Goal: Information Seeking & Learning: Find contact information

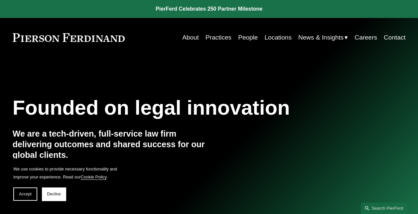
click at [244, 36] on link "People" at bounding box center [248, 37] width 20 height 13
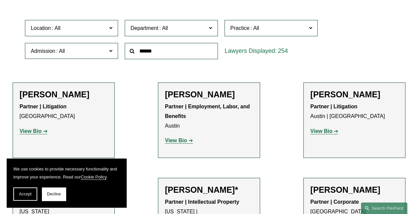
scroll to position [186, 0]
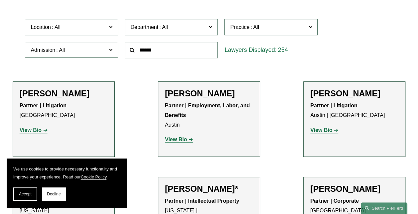
click at [96, 27] on span "Location" at bounding box center [69, 27] width 76 height 9
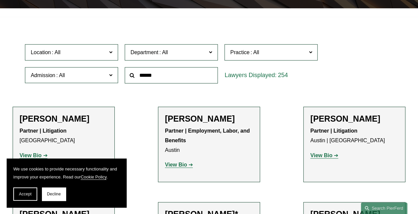
scroll to position [172, 0]
click at [0, 0] on link "[GEOGRAPHIC_DATA]" at bounding box center [0, 0] width 0 height 0
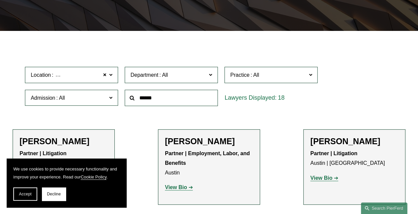
scroll to position [101, 0]
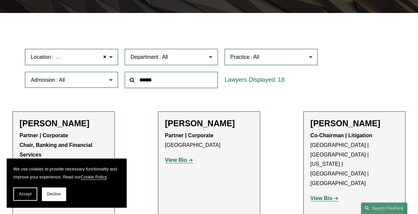
scroll to position [156, 0]
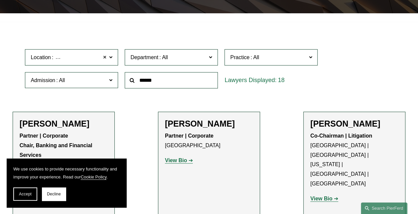
click at [106, 60] on span at bounding box center [105, 57] width 4 height 9
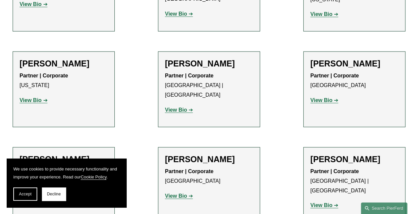
scroll to position [8271, 0]
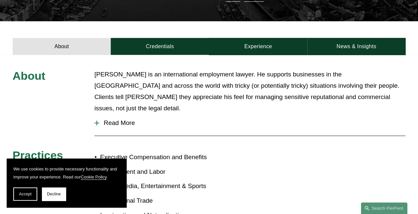
scroll to position [185, 0]
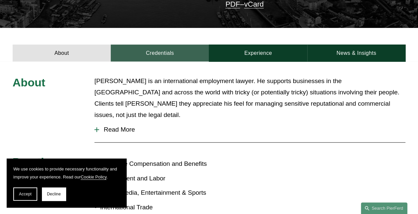
click at [172, 45] on link "Credentials" at bounding box center [160, 53] width 98 height 17
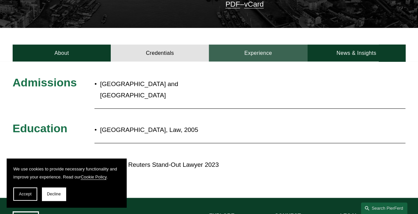
click at [255, 45] on link "Experience" at bounding box center [258, 53] width 98 height 17
